Goal: Transaction & Acquisition: Purchase product/service

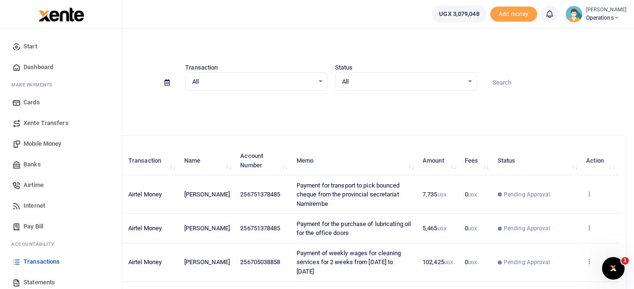
click at [53, 143] on span "Mobile Money" at bounding box center [43, 143] width 38 height 9
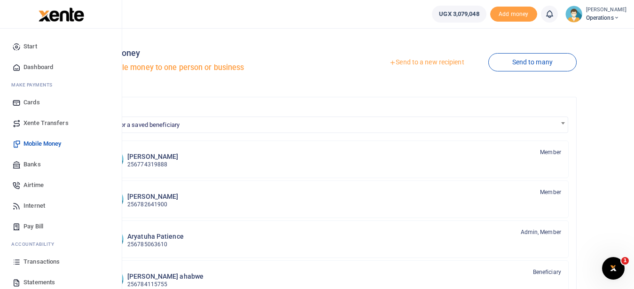
click at [47, 146] on span "Mobile Money" at bounding box center [43, 143] width 38 height 9
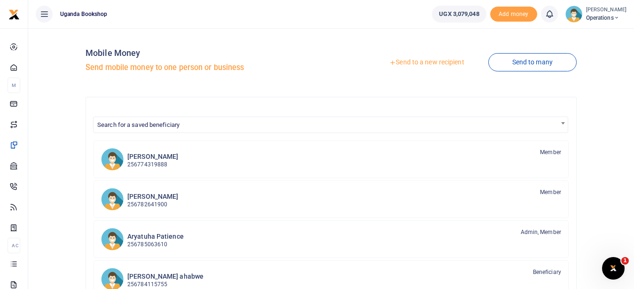
click at [428, 63] on link "Send to a new recipient" at bounding box center [426, 62] width 123 height 17
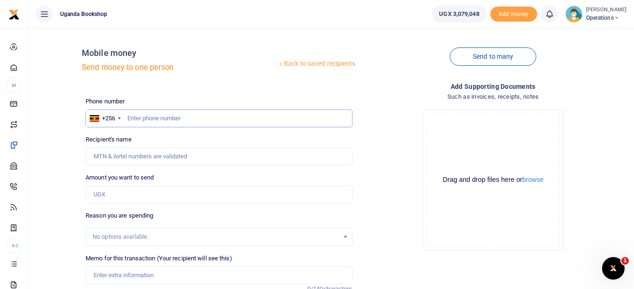
click at [141, 124] on input "text" at bounding box center [219, 119] width 267 height 18
type input "0742048366"
click at [156, 198] on input "Amount you want to send" at bounding box center [219, 195] width 267 height 18
type input "1,500"
type input "Araal Mugume"
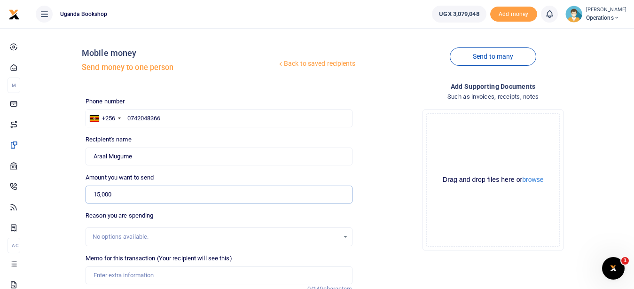
type input "15,000"
click at [139, 273] on input "Memo for this transaction (Your recipient will see this)" at bounding box center [219, 276] width 267 height 18
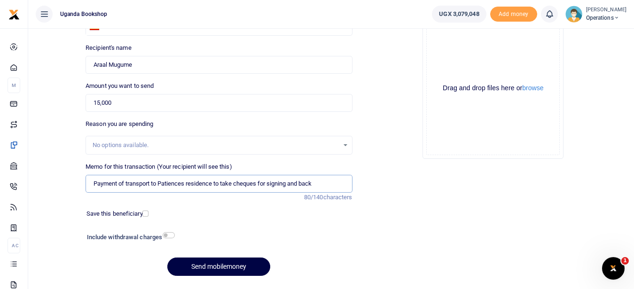
scroll to position [118, 0]
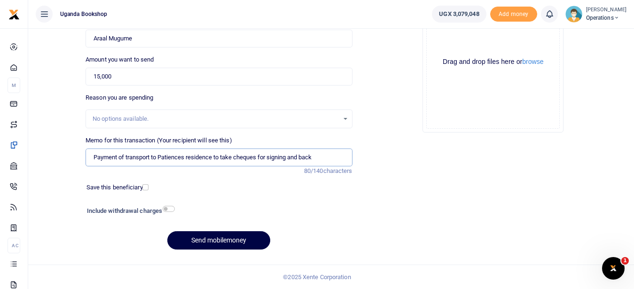
type input "Payment of transport to Patiences residence to take cheques for signing and back"
click at [168, 209] on input "checkbox" at bounding box center [169, 209] width 12 height 6
checkbox input "true"
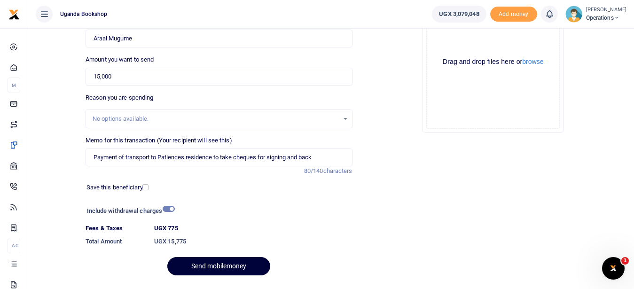
click at [215, 265] on button "Send mobilemoney" at bounding box center [218, 266] width 103 height 18
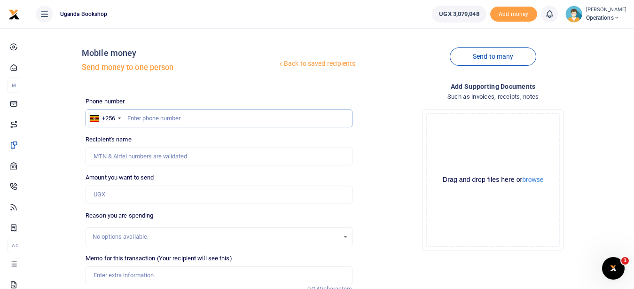
click at [168, 127] on input "text" at bounding box center [219, 119] width 267 height 18
type input "0746287287"
type input "[PERSON_NAME]"
type input "0746287287"
click at [123, 275] on input "Memo for this transaction (Your recipient will see this)" at bounding box center [219, 276] width 267 height 18
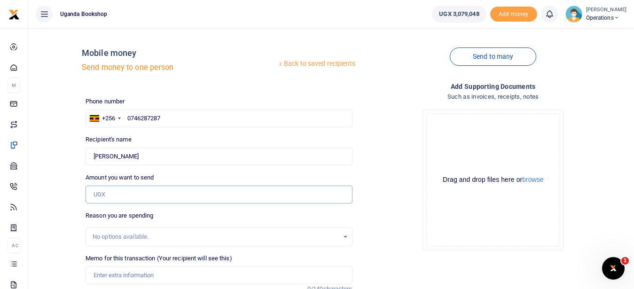
click at [122, 198] on input "Amount you want to send" at bounding box center [219, 195] width 267 height 18
type input "20,000"
click at [153, 273] on input "Memo for this transaction (Your recipient will see this)" at bounding box center [219, 276] width 267 height 18
type input "p"
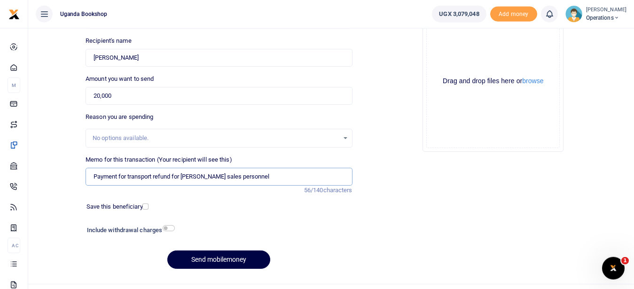
scroll to position [100, 0]
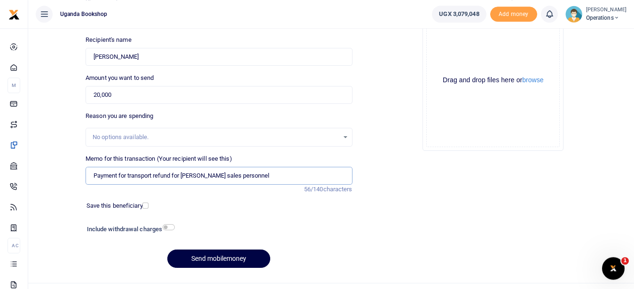
type input "Payment for transport refund for [PERSON_NAME] sales personnel"
click at [170, 226] on input "checkbox" at bounding box center [169, 227] width 12 height 6
checkbox input "true"
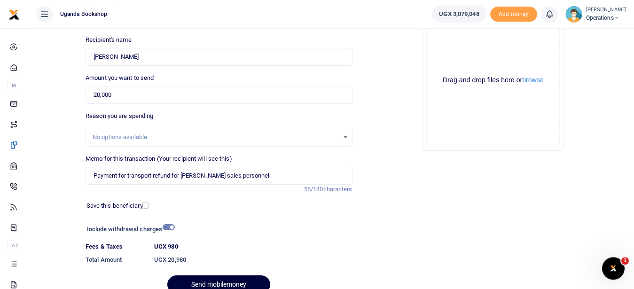
click at [203, 278] on button "Send mobilemoney" at bounding box center [218, 284] width 103 height 18
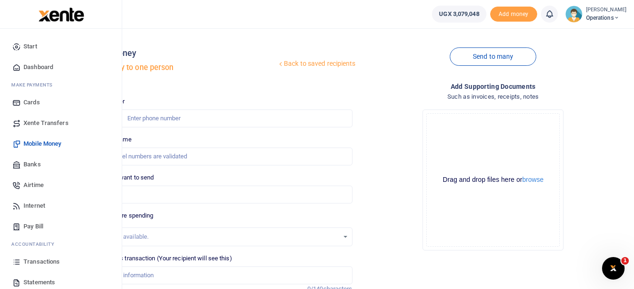
click at [56, 261] on span "Transactions" at bounding box center [42, 261] width 36 height 9
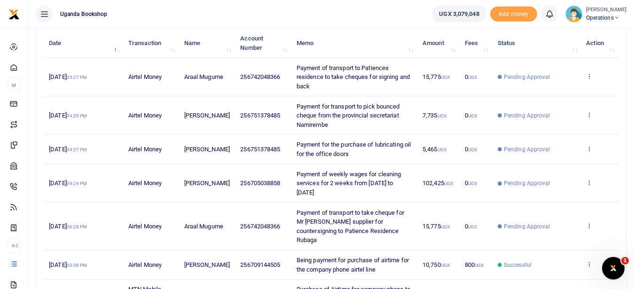
scroll to position [122, 0]
